Goal: Check status

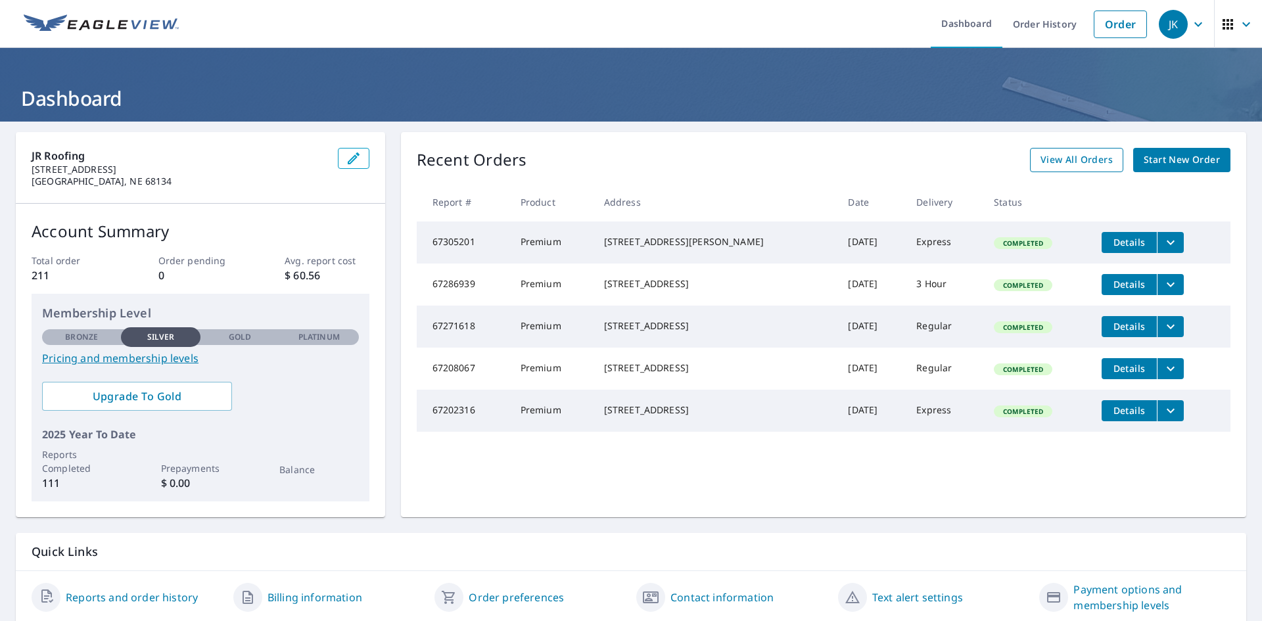
click at [1064, 163] on span "View All Orders" at bounding box center [1077, 160] width 72 height 16
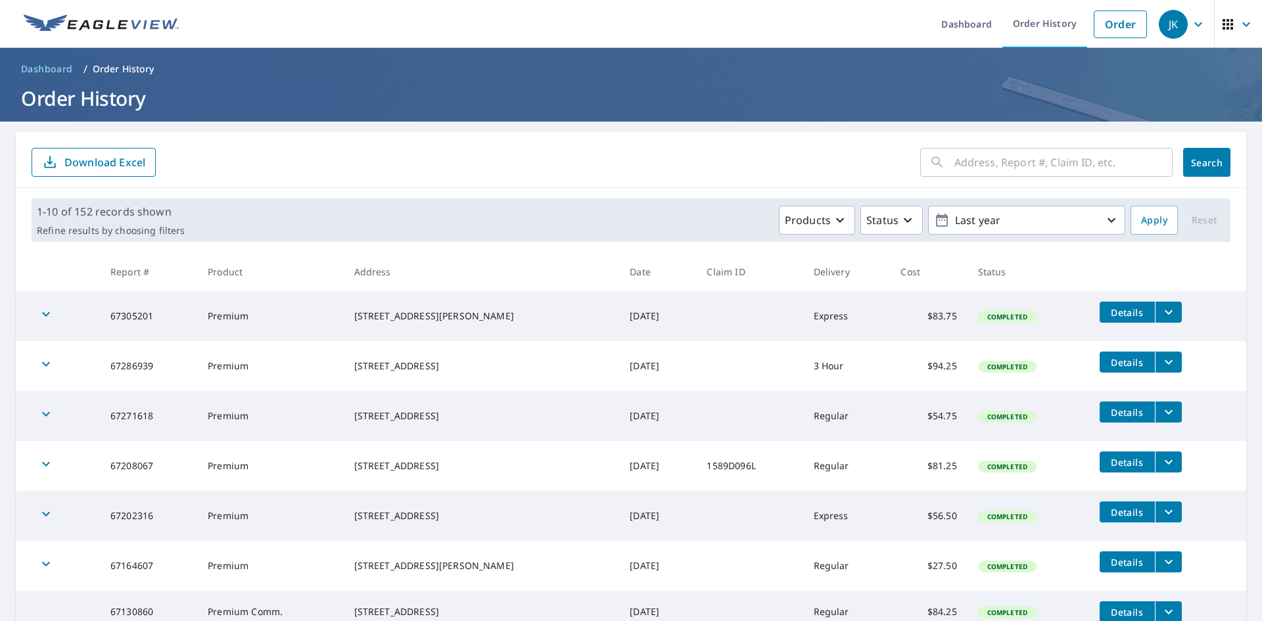
click at [984, 170] on input "text" at bounding box center [1064, 162] width 218 height 37
type input "3815"
click at [1194, 168] on span "Search" at bounding box center [1207, 162] width 26 height 12
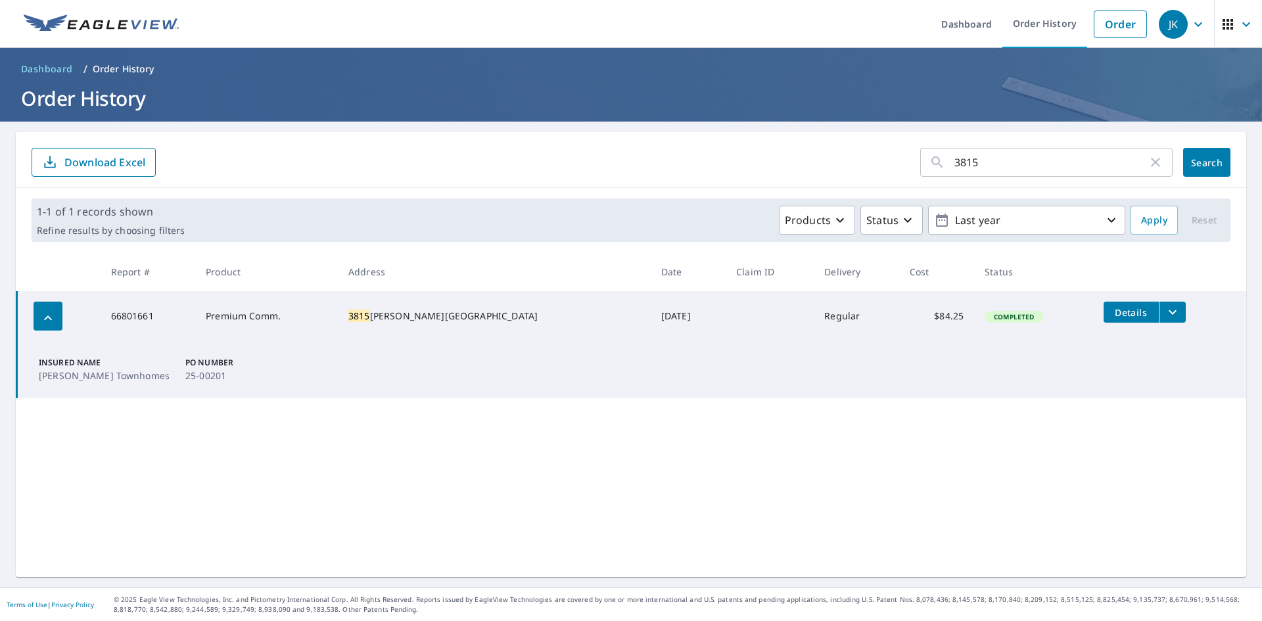
click at [1165, 308] on icon "filesDropdownBtn-66801661" at bounding box center [1173, 312] width 16 height 16
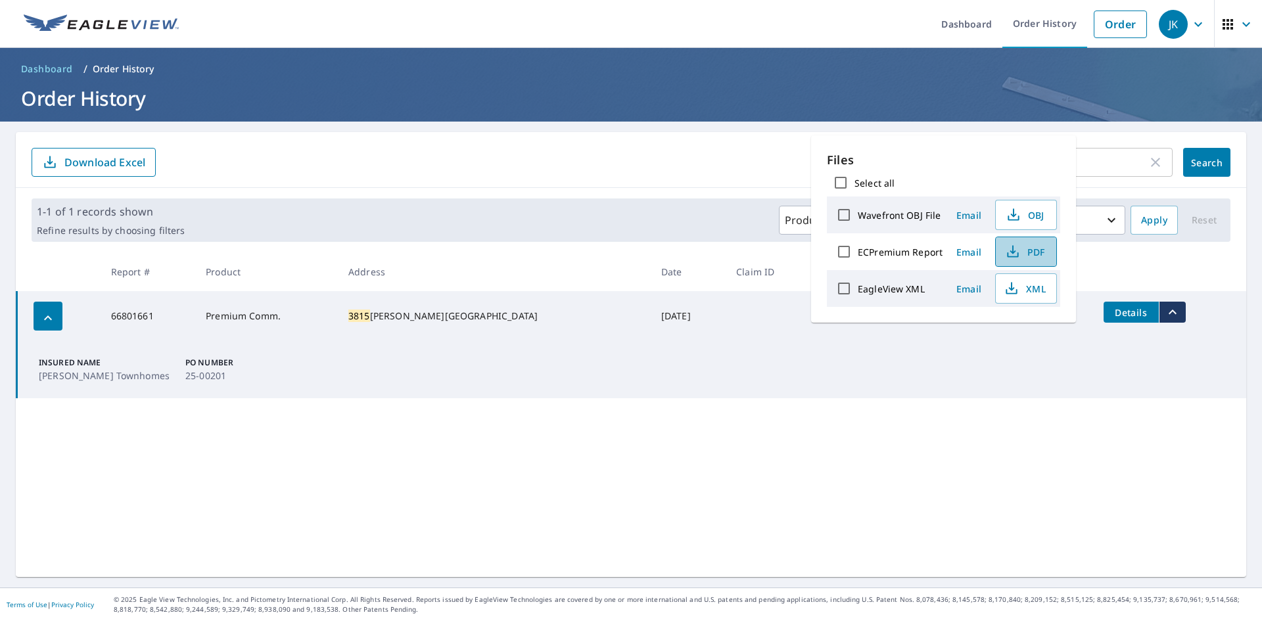
click at [1018, 254] on icon "button" at bounding box center [1013, 252] width 16 height 16
click at [832, 441] on div "3815 ​ Search Download Excel 1-1 of 1 records shown Refine results by choosing …" at bounding box center [631, 354] width 1231 height 445
